Goal: Obtain resource: Download file/media

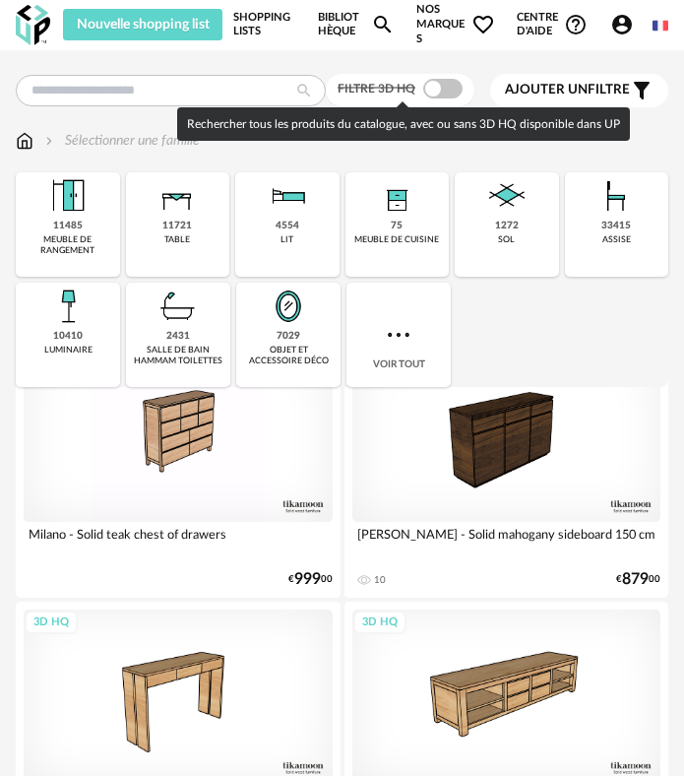
click at [443, 92] on span at bounding box center [442, 89] width 39 height 20
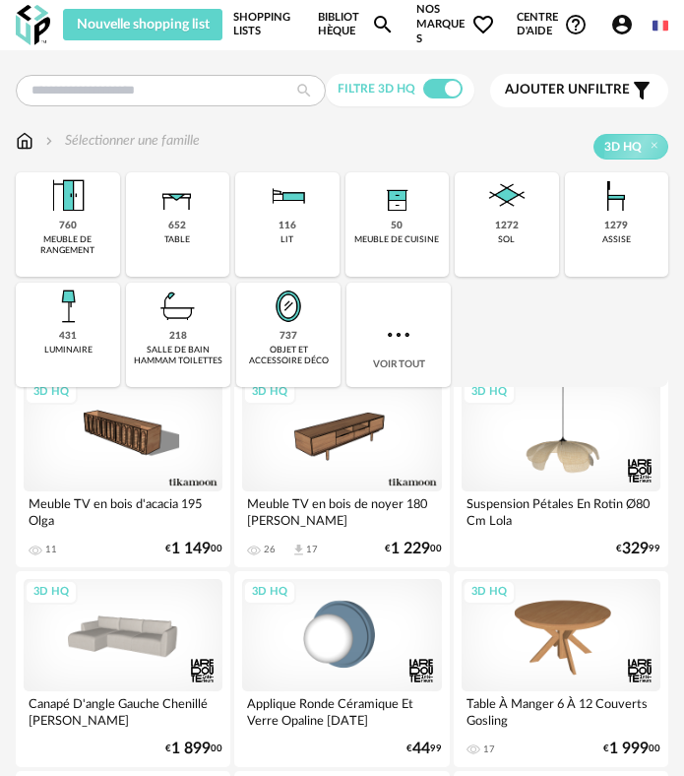
click at [317, 36] on div "Nouvelle shopping list Mettre à jour ma Shopping List Refresh icon Shopping Lis…" at bounding box center [366, 24] width 606 height 43
click at [327, 31] on link "Bibliothèque Magnify icon" at bounding box center [356, 24] width 77 height 43
click at [253, 42] on link "Shopping Lists" at bounding box center [264, 24] width 62 height 43
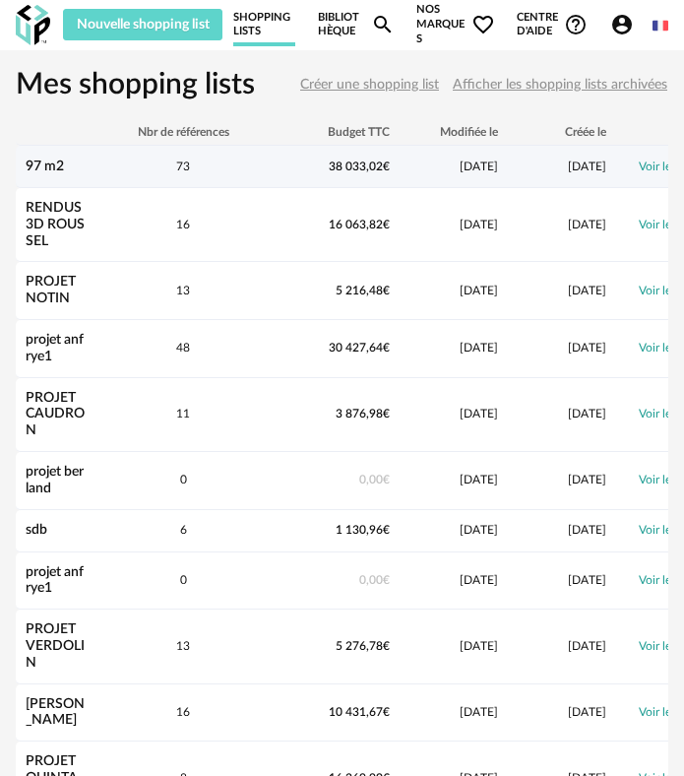
click at [65, 164] on div "97 m2" at bounding box center [55, 167] width 79 height 17
click at [42, 165] on link "97 m2" at bounding box center [45, 167] width 38 height 14
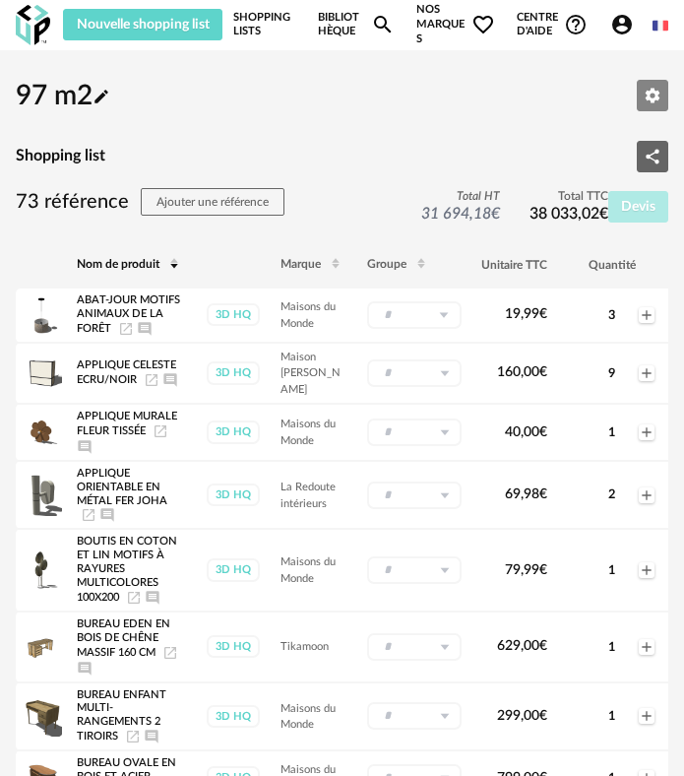
click at [650, 92] on icon "Editer les paramètres" at bounding box center [653, 95] width 15 height 15
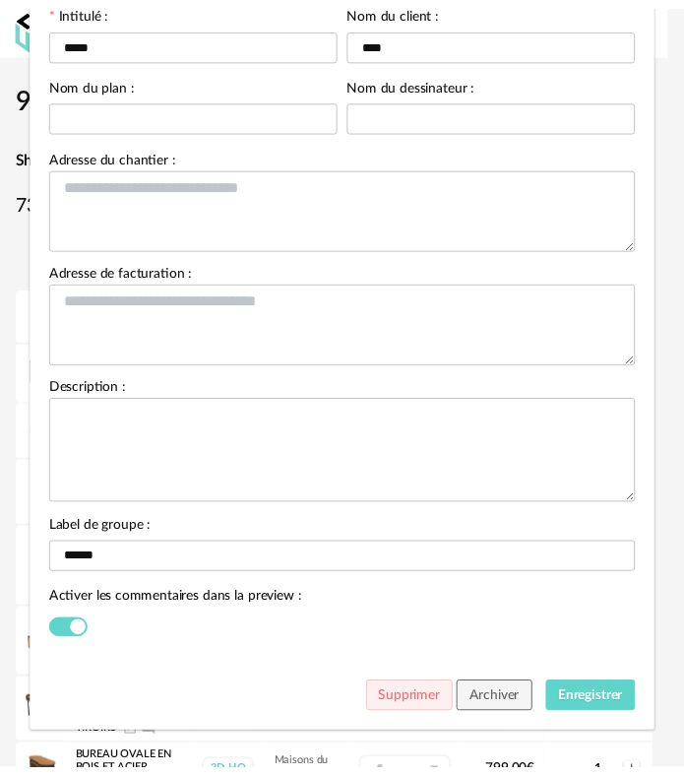
scroll to position [190, 0]
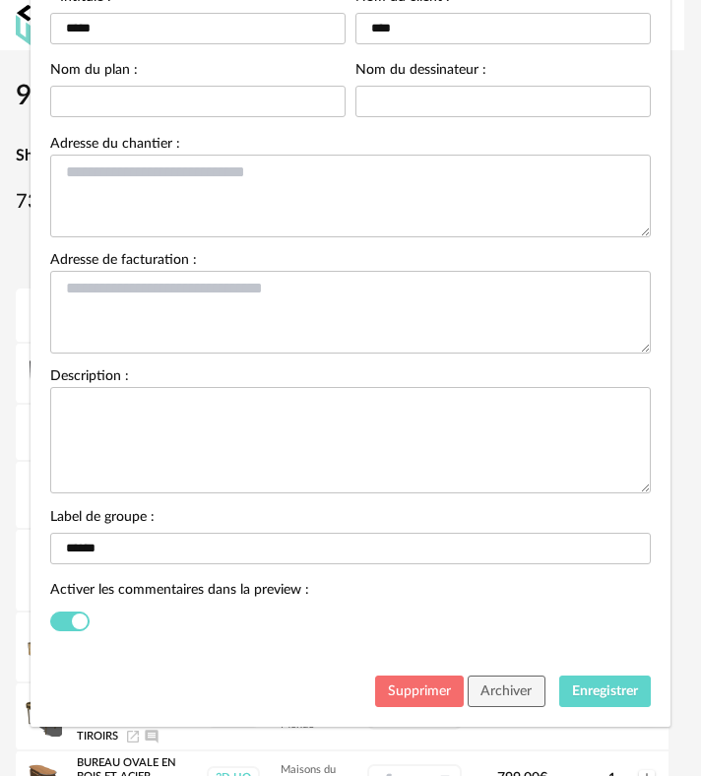
click at [412, 686] on span "Supprimer" at bounding box center [419, 691] width 63 height 14
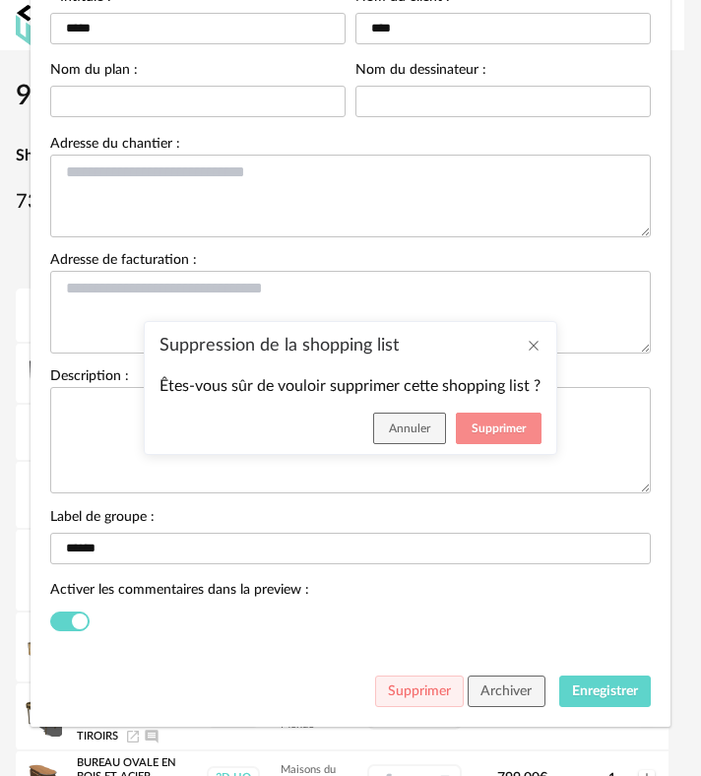
click at [494, 434] on button "Supprimer" at bounding box center [499, 429] width 86 height 32
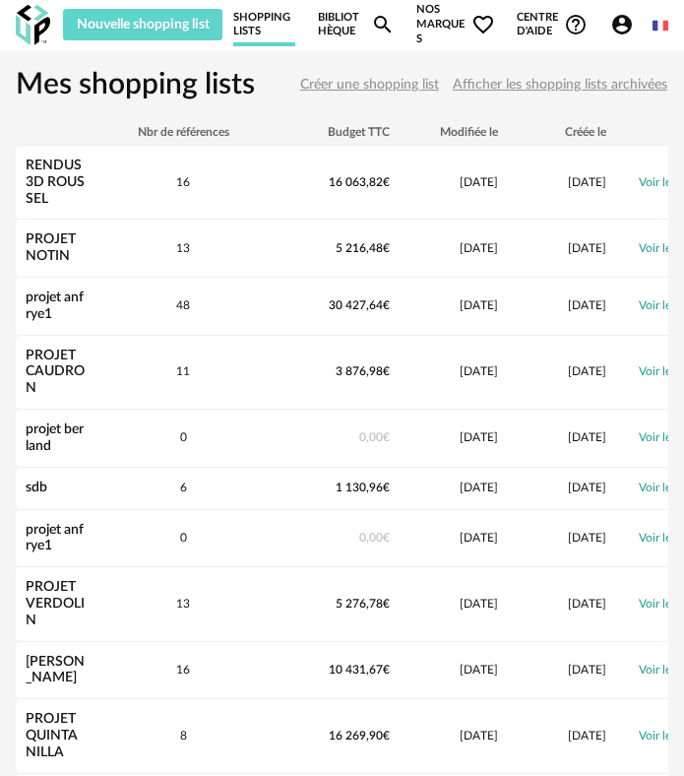
click at [351, 25] on link "Bibliothèque Magnify icon" at bounding box center [356, 24] width 77 height 43
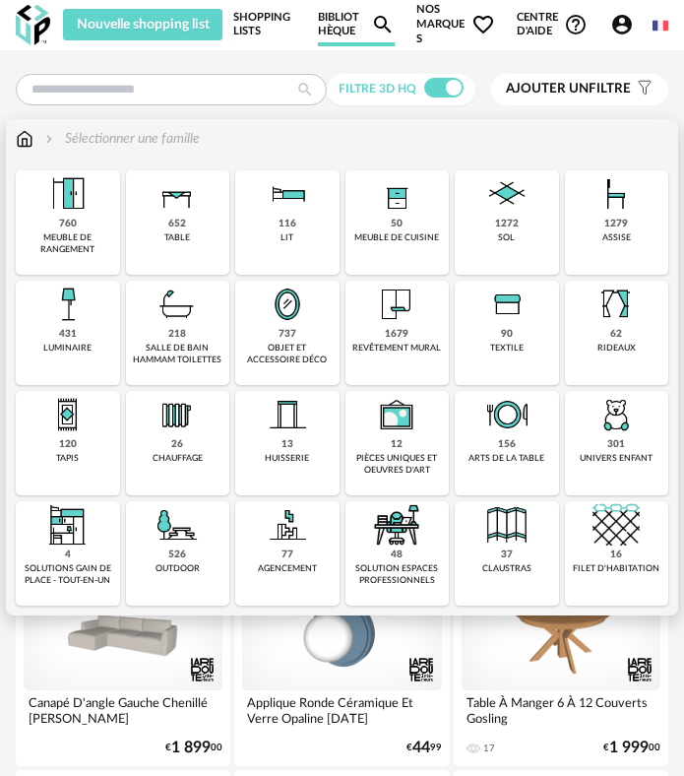
click at [499, 216] on img at bounding box center [506, 193] width 47 height 47
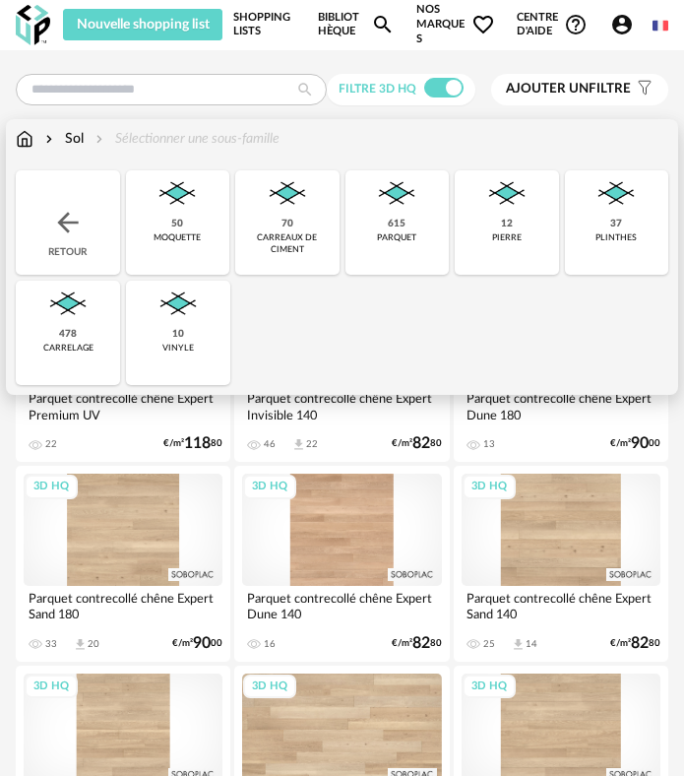
click at [423, 233] on div "615 parquet" at bounding box center [398, 222] width 104 height 104
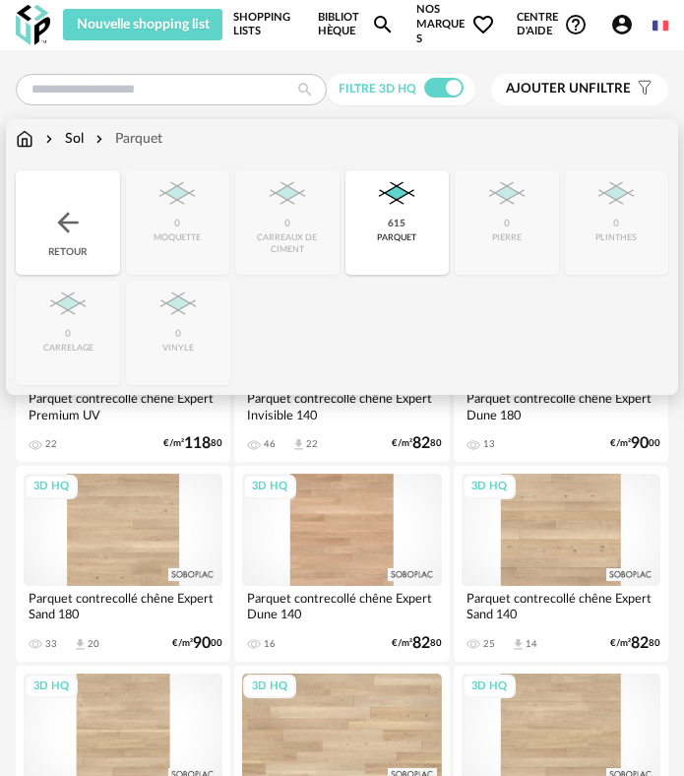
click at [421, 203] on div "615 parquet" at bounding box center [398, 222] width 104 height 104
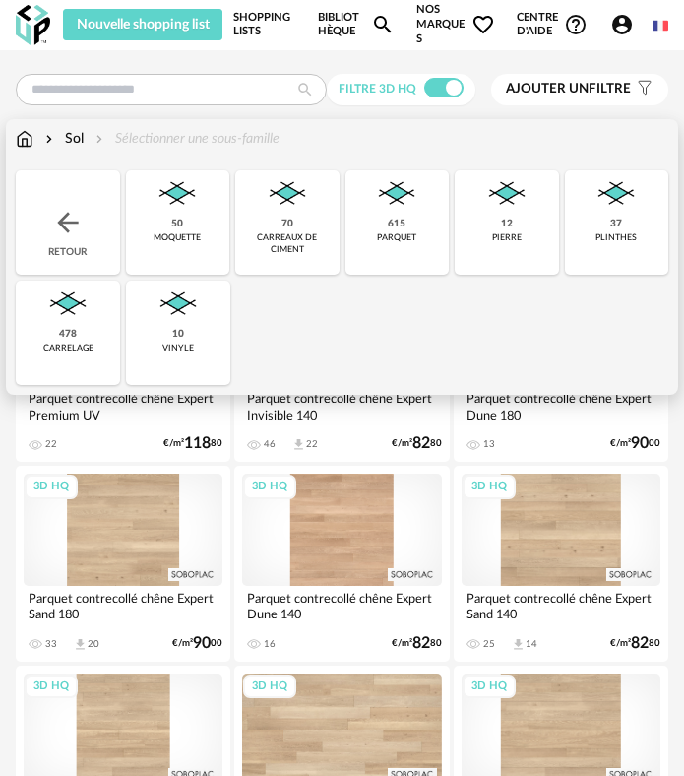
click at [82, 312] on img at bounding box center [67, 304] width 47 height 47
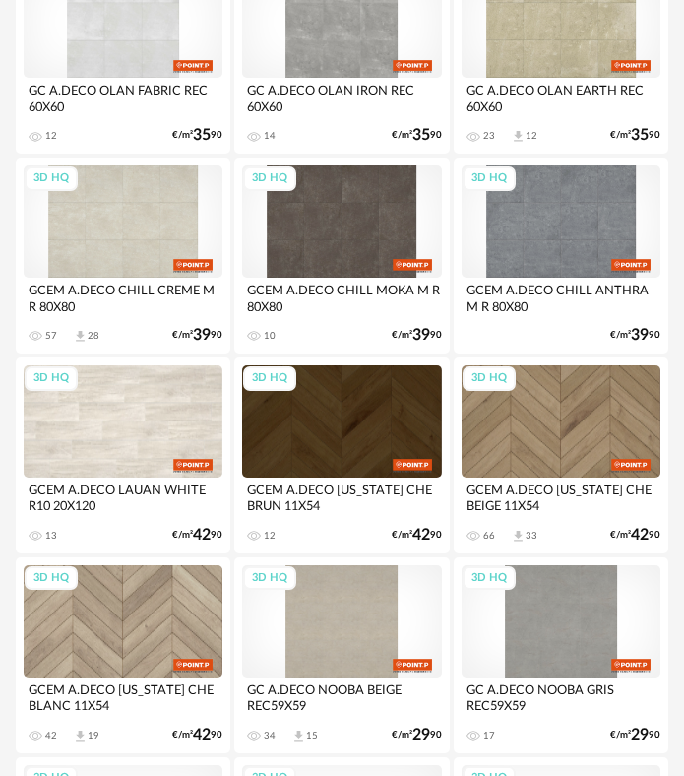
scroll to position [4136, 0]
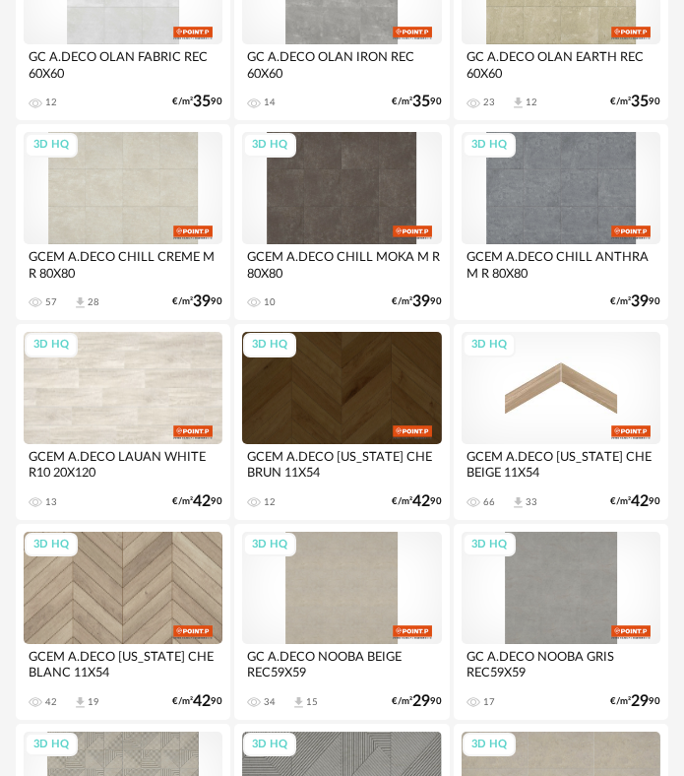
click at [560, 418] on div "3D HQ" at bounding box center [561, 388] width 199 height 112
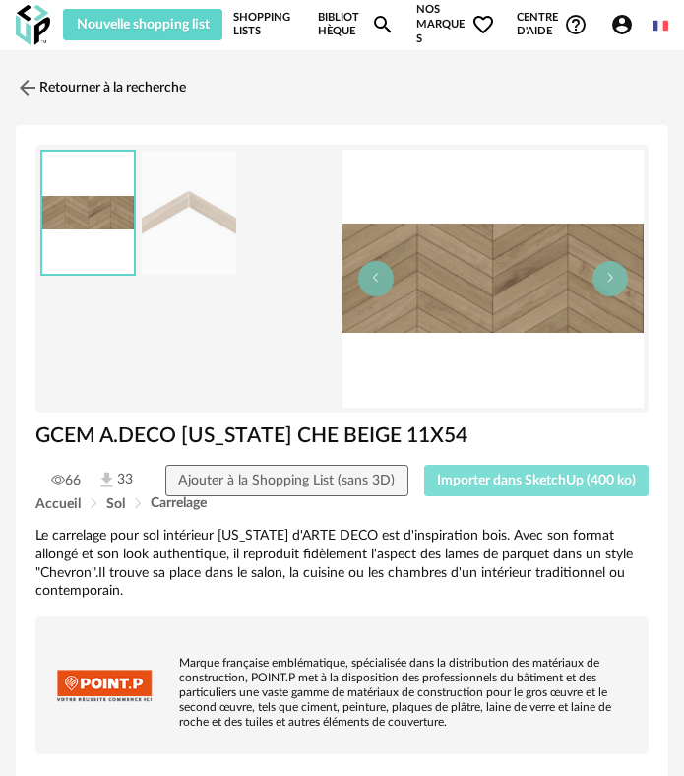
click at [562, 487] on button "Importer dans SketchUp (400 ko)" at bounding box center [536, 481] width 225 height 32
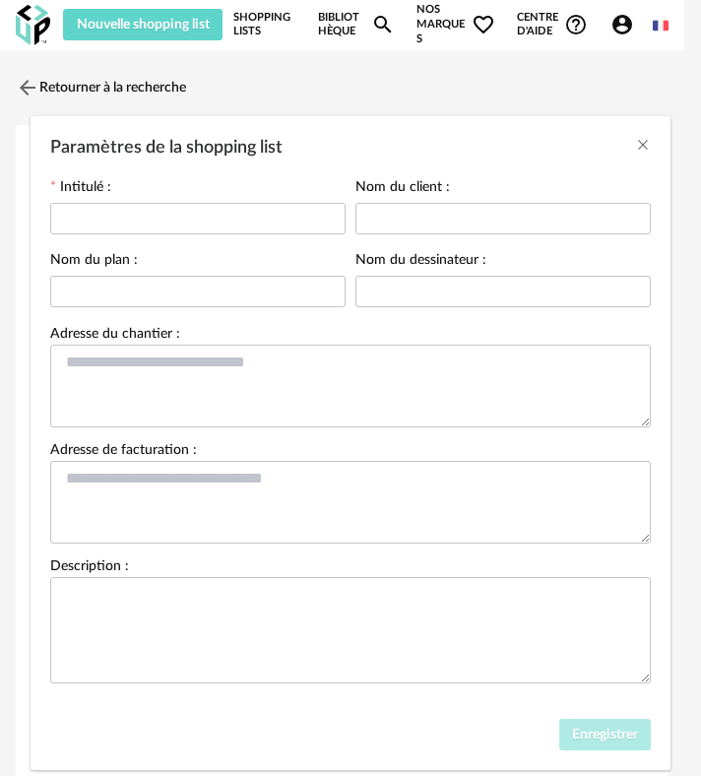
click at [416, 233] on div "Paramètres de la shopping list" at bounding box center [502, 217] width 295 height 39
click at [416, 230] on input "Paramètres de la shopping list" at bounding box center [502, 219] width 295 height 32
click at [371, 397] on textarea "Paramètres de la shopping list" at bounding box center [350, 386] width 601 height 83
click at [411, 221] on input "*" at bounding box center [502, 219] width 295 height 32
type input "*****"
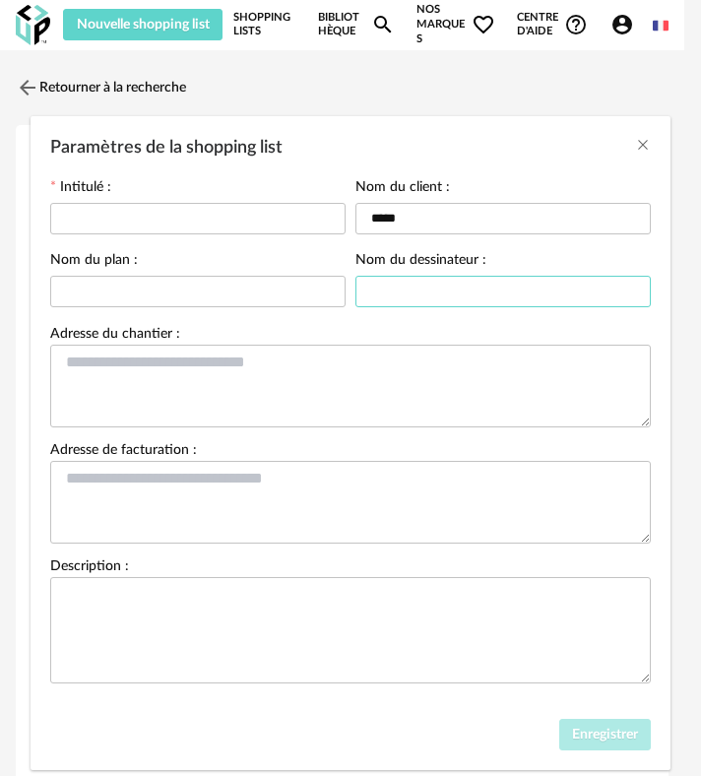
click at [410, 295] on input "Paramètres de la shopping list" at bounding box center [502, 292] width 295 height 32
type input "***"
click at [176, 194] on div "Intitulé :" at bounding box center [197, 207] width 295 height 57
click at [176, 204] on input "Paramètres de la shopping list" at bounding box center [197, 219] width 295 height 32
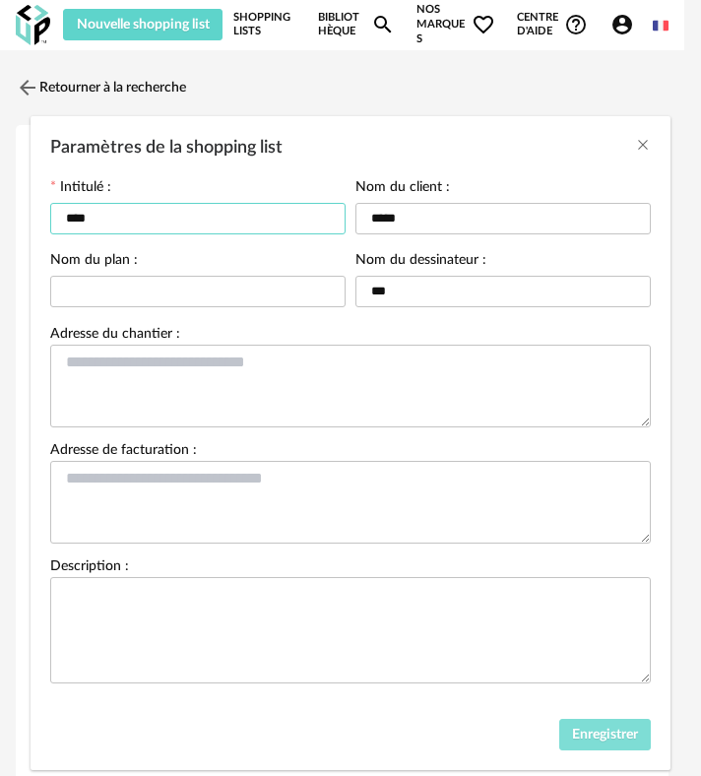
type input "****"
click at [616, 742] on button "Enregistrer" at bounding box center [605, 735] width 93 height 32
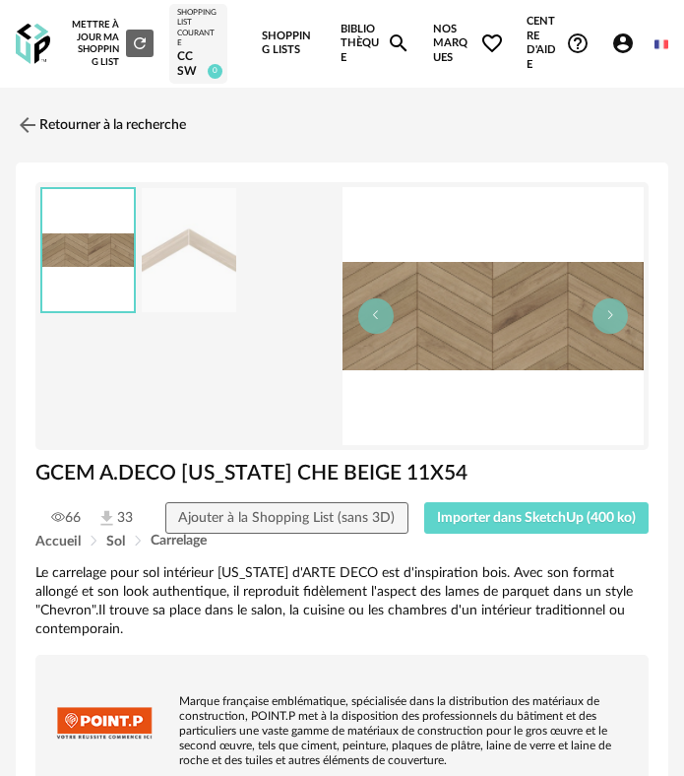
click at [52, 113] on link "Retourner à la recherche" at bounding box center [101, 124] width 170 height 43
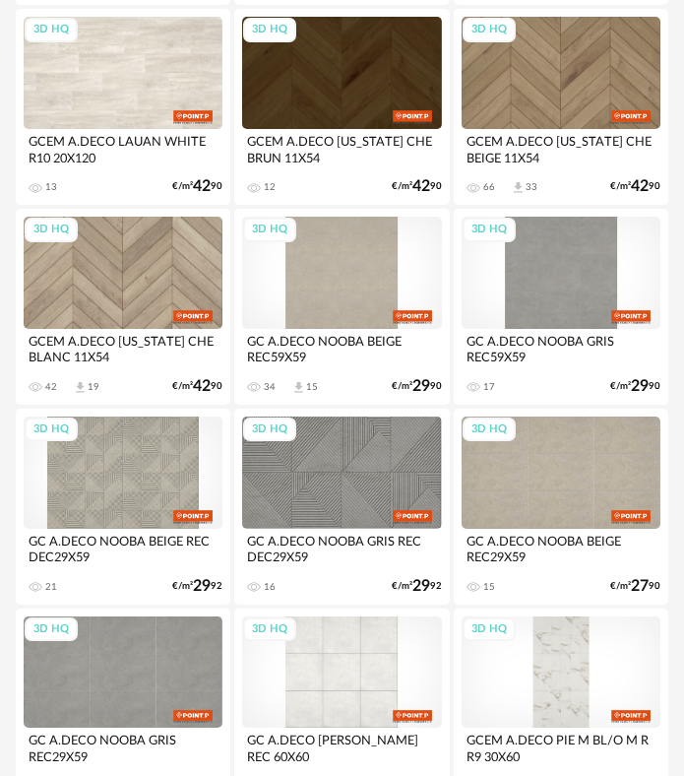
scroll to position [4490, 0]
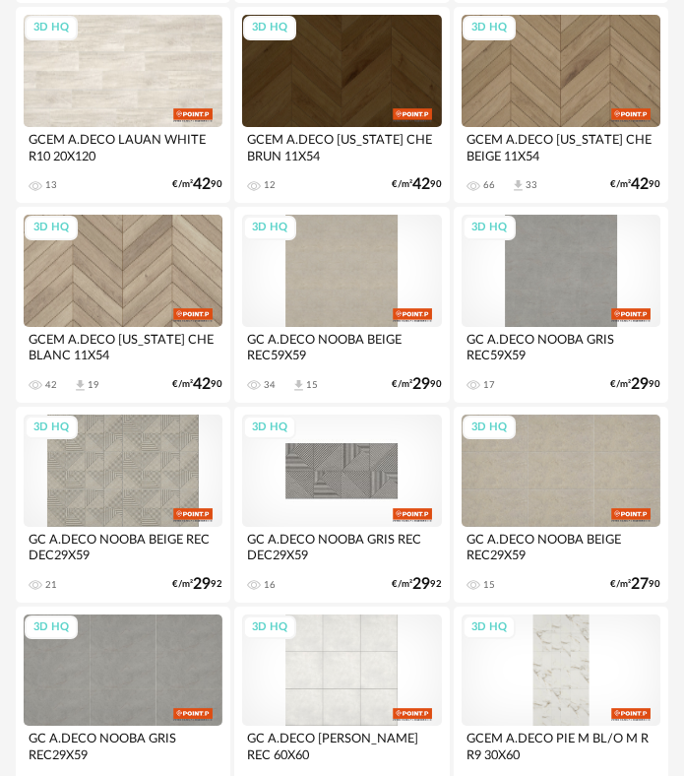
click at [277, 445] on div "3D HQ" at bounding box center [341, 471] width 199 height 112
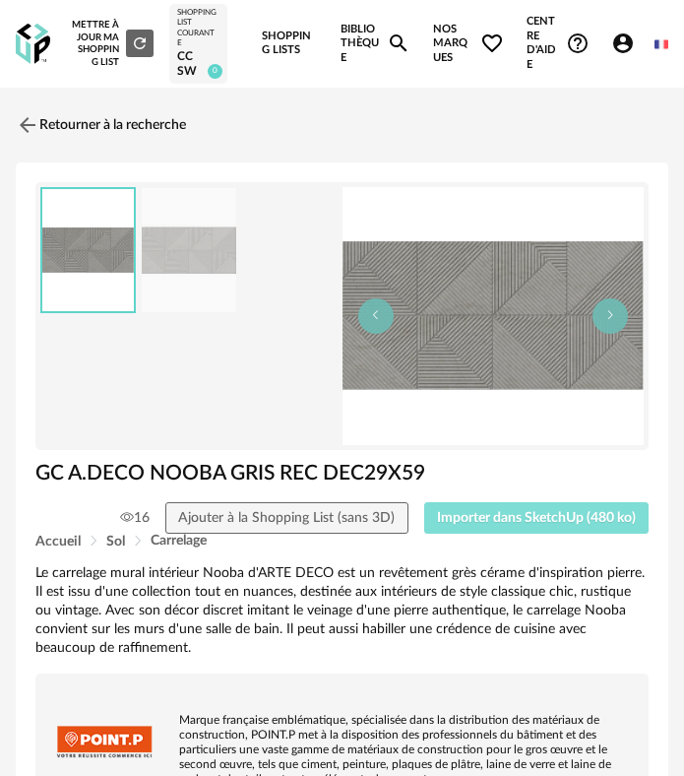
click at [451, 517] on span "Importer dans SketchUp (480 ko)" at bounding box center [536, 518] width 199 height 14
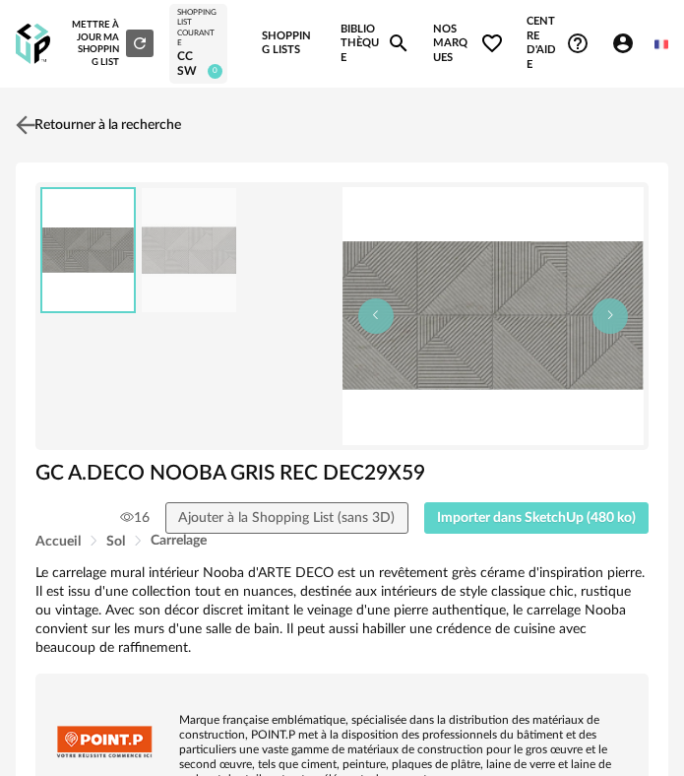
click at [72, 115] on link "Retourner à la recherche" at bounding box center [96, 124] width 170 height 43
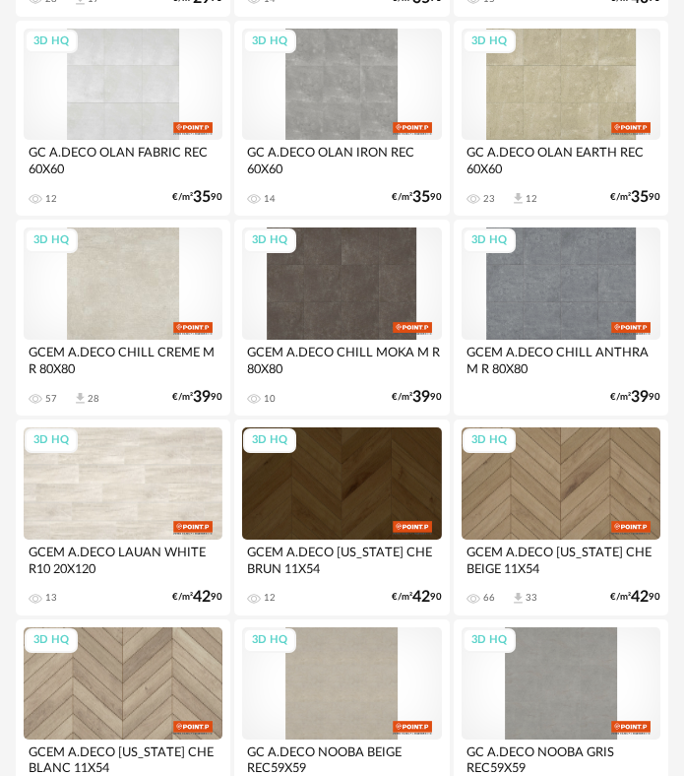
scroll to position [3807, 0]
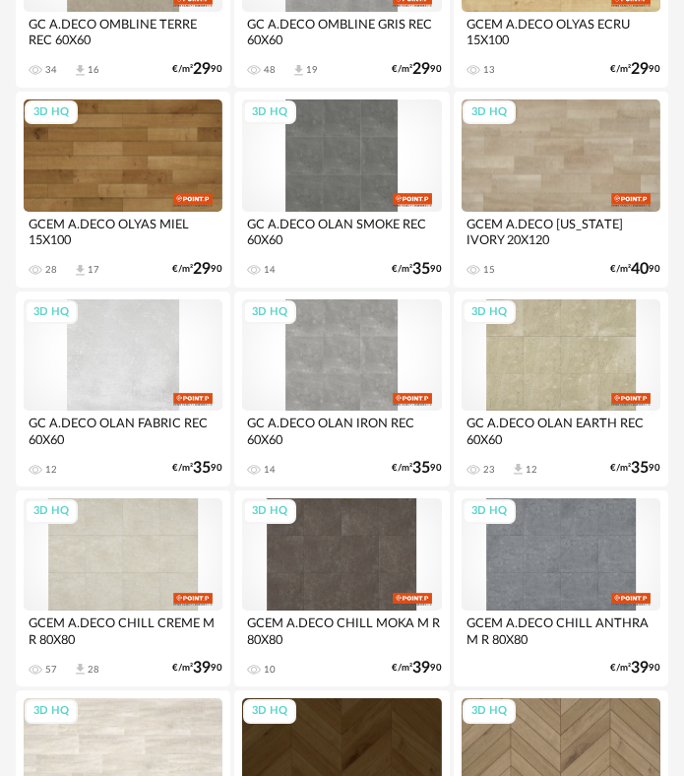
click at [142, 344] on div "3D HQ" at bounding box center [123, 355] width 199 height 112
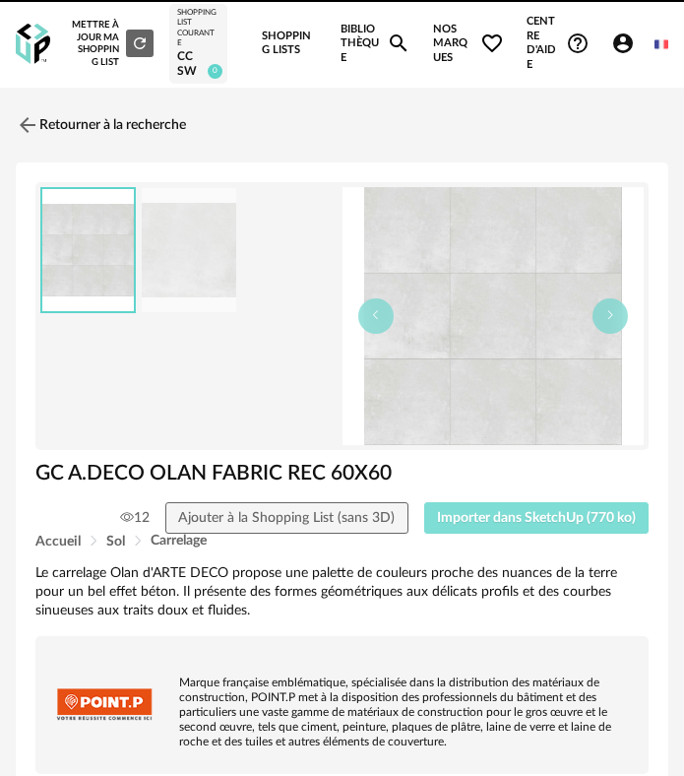
click at [477, 513] on span "Importer dans SketchUp (770 ko)" at bounding box center [536, 518] width 199 height 14
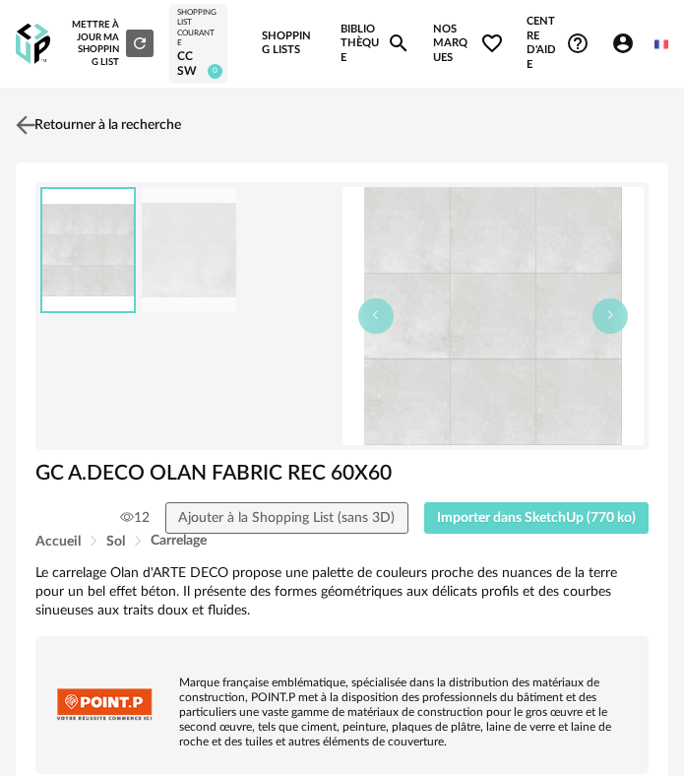
click at [38, 126] on img at bounding box center [26, 124] width 29 height 29
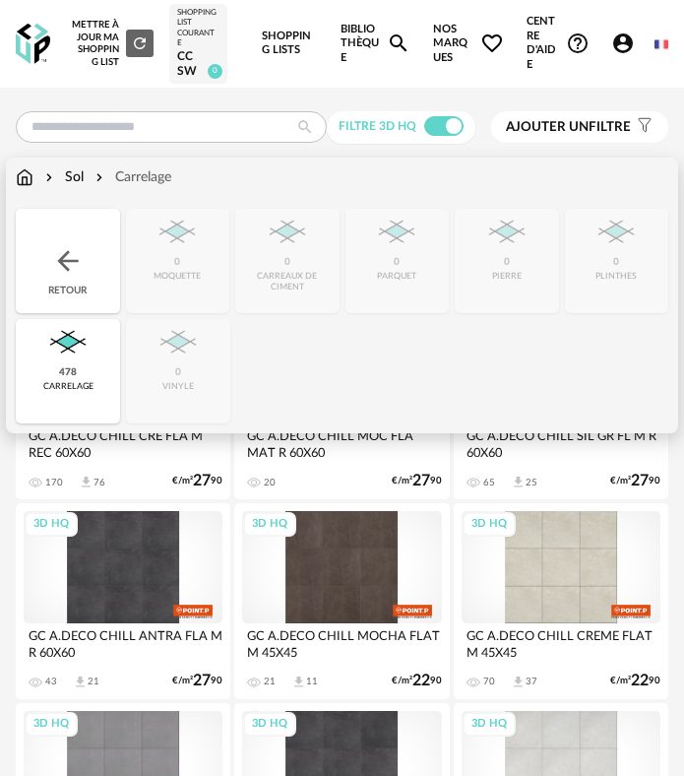
click at [84, 243] on div "Retour" at bounding box center [68, 261] width 104 height 104
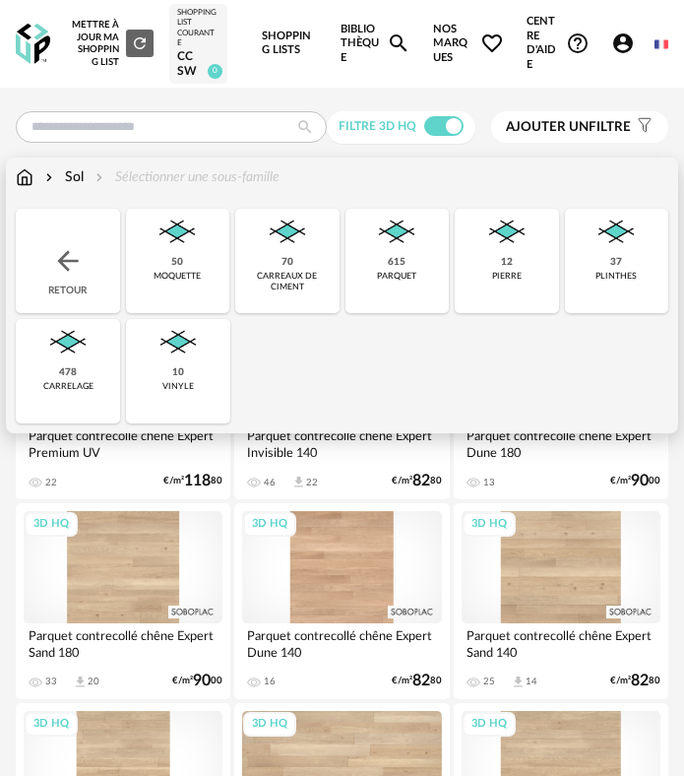
click at [366, 278] on div "615 parquet" at bounding box center [398, 261] width 104 height 104
